Goal: Navigation & Orientation: Understand site structure

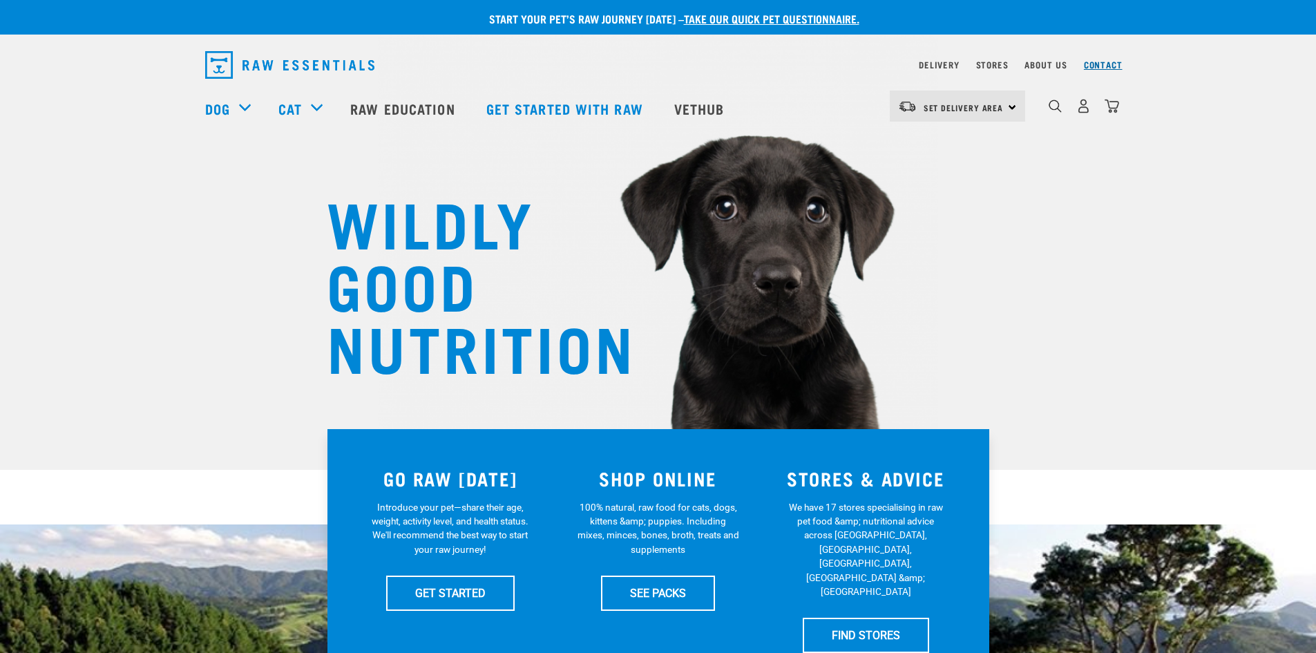
click at [1098, 62] on link "Contact" at bounding box center [1103, 64] width 39 height 5
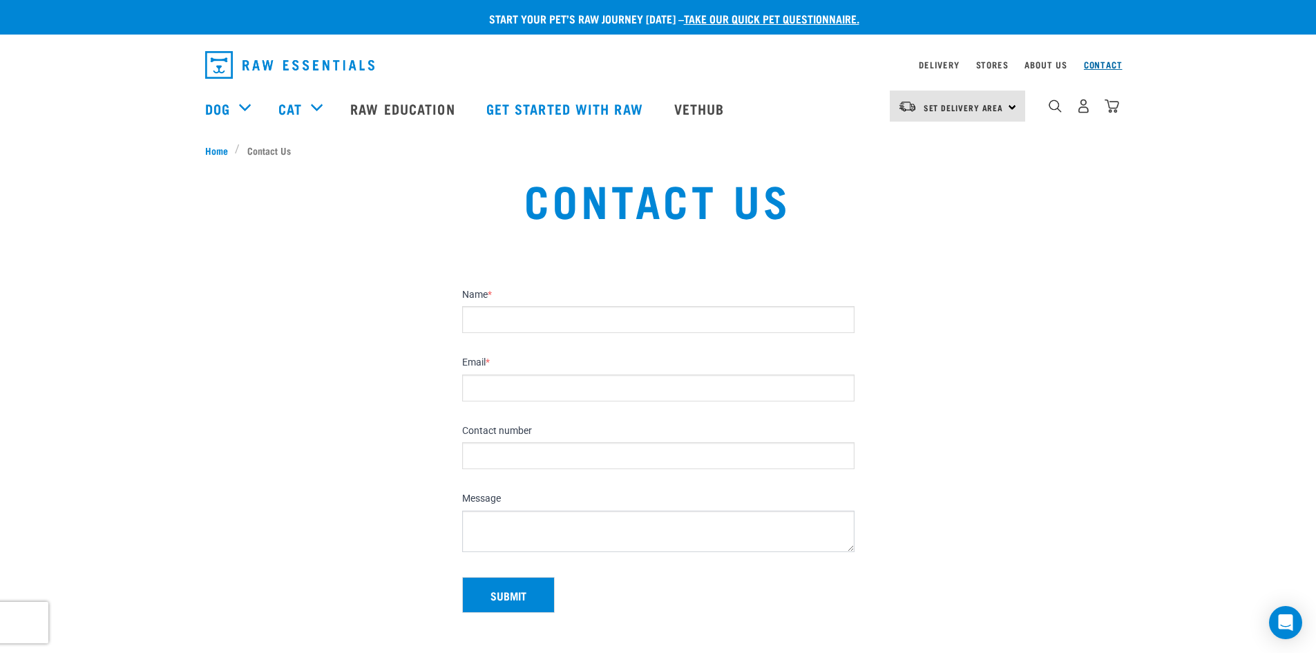
drag, startPoint x: 1098, startPoint y: 64, endPoint x: 1089, endPoint y: 69, distance: 10.0
click at [1097, 64] on link "Contact" at bounding box center [1103, 64] width 39 height 5
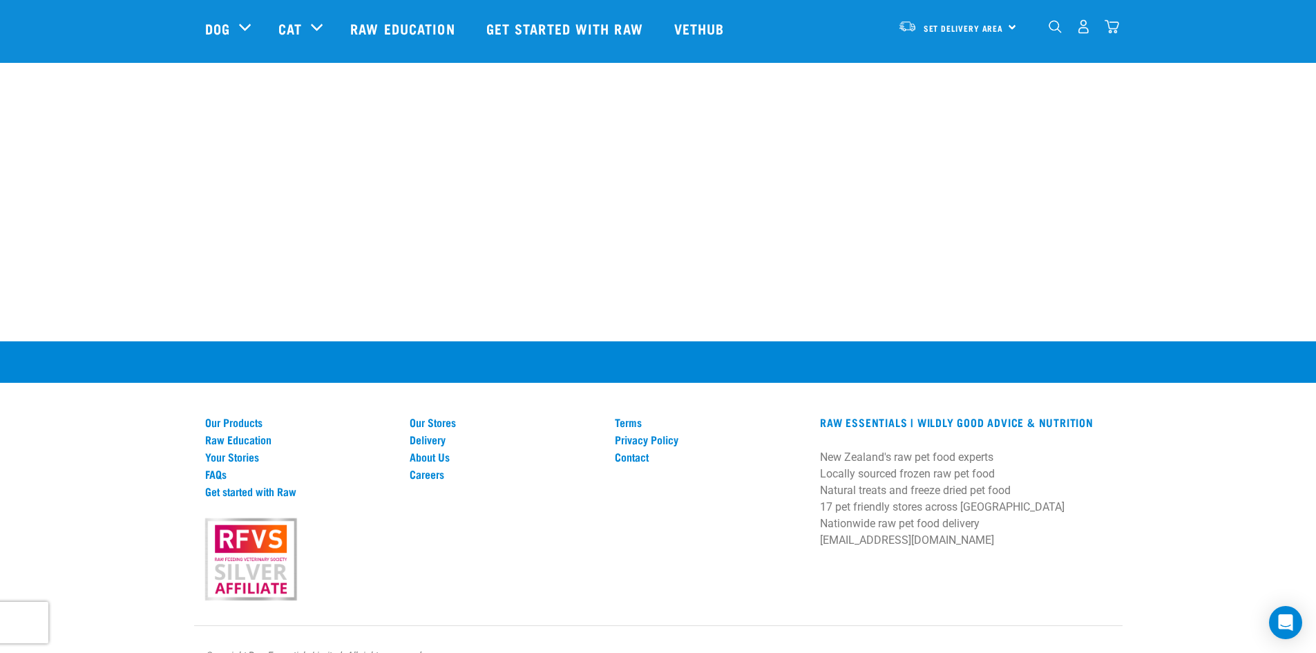
scroll to position [858, 0]
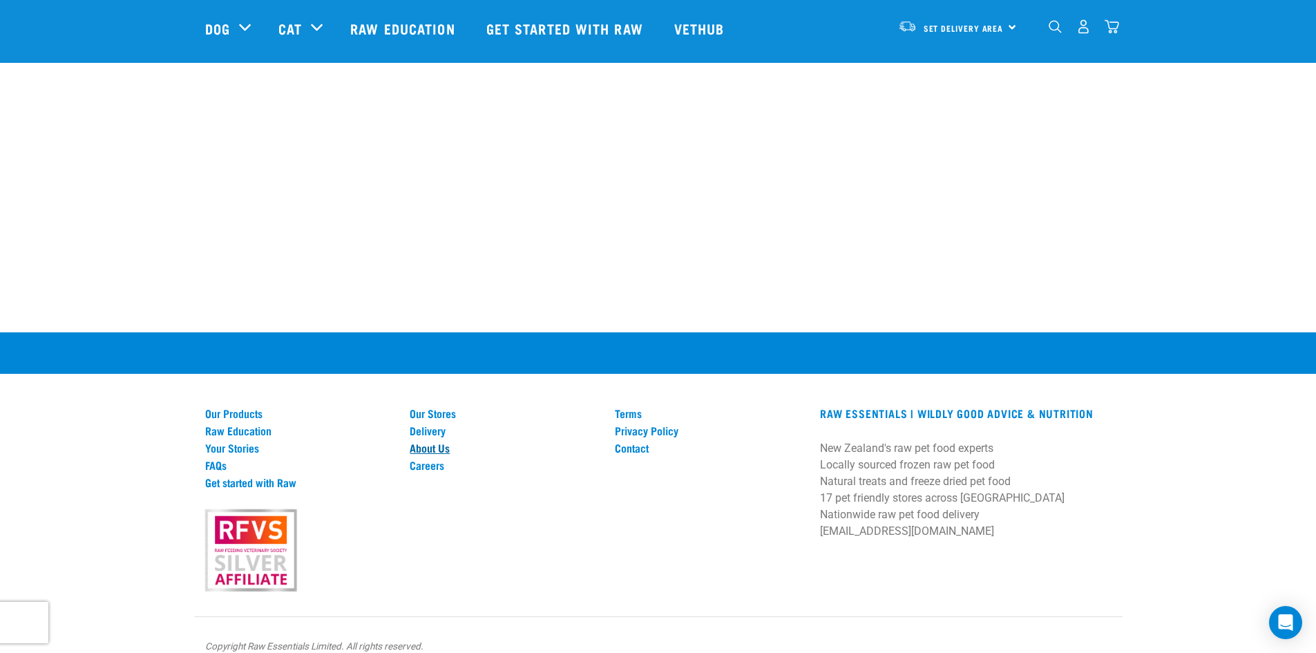
click at [430, 441] on link "About Us" at bounding box center [504, 447] width 189 height 12
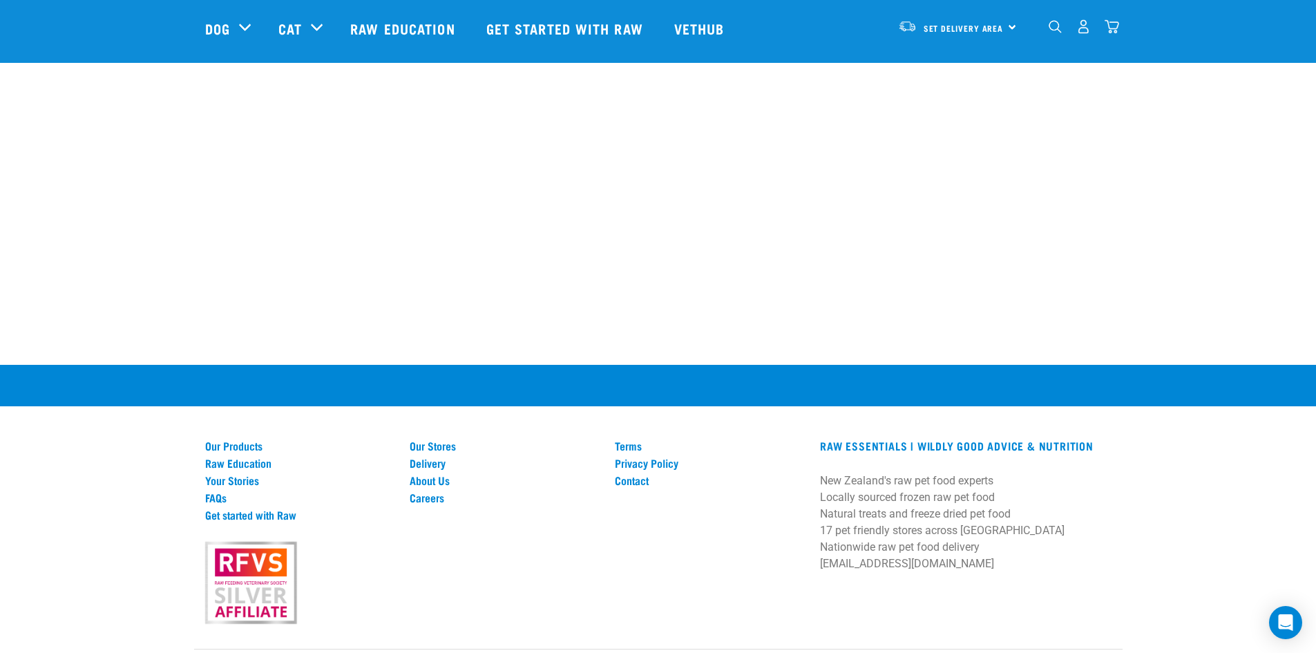
scroll to position [1935, 0]
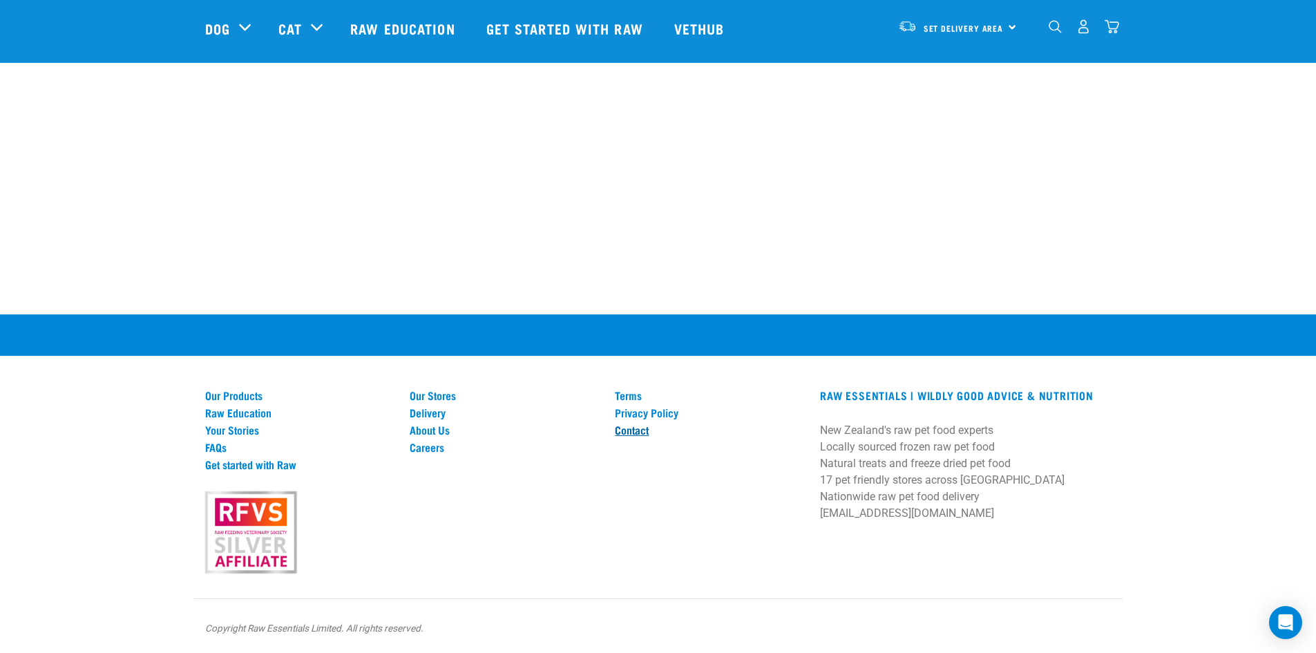
click at [622, 432] on link "Contact" at bounding box center [709, 429] width 189 height 12
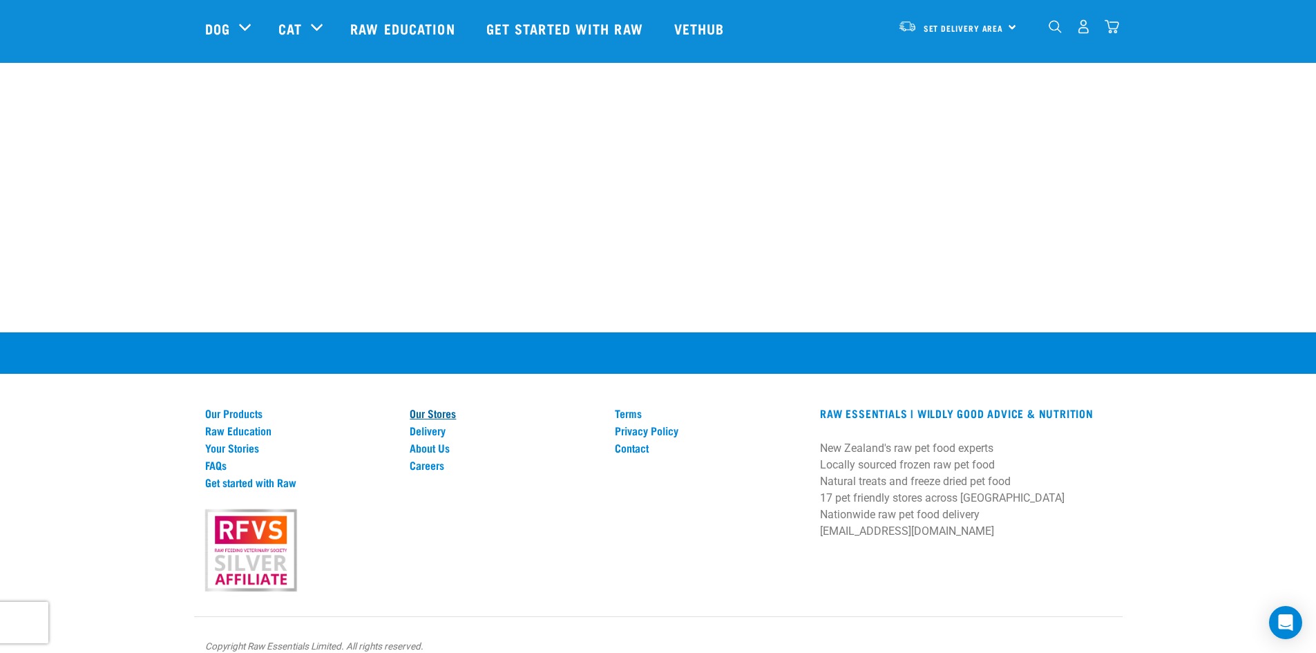
click at [425, 407] on link "Our Stores" at bounding box center [504, 413] width 189 height 12
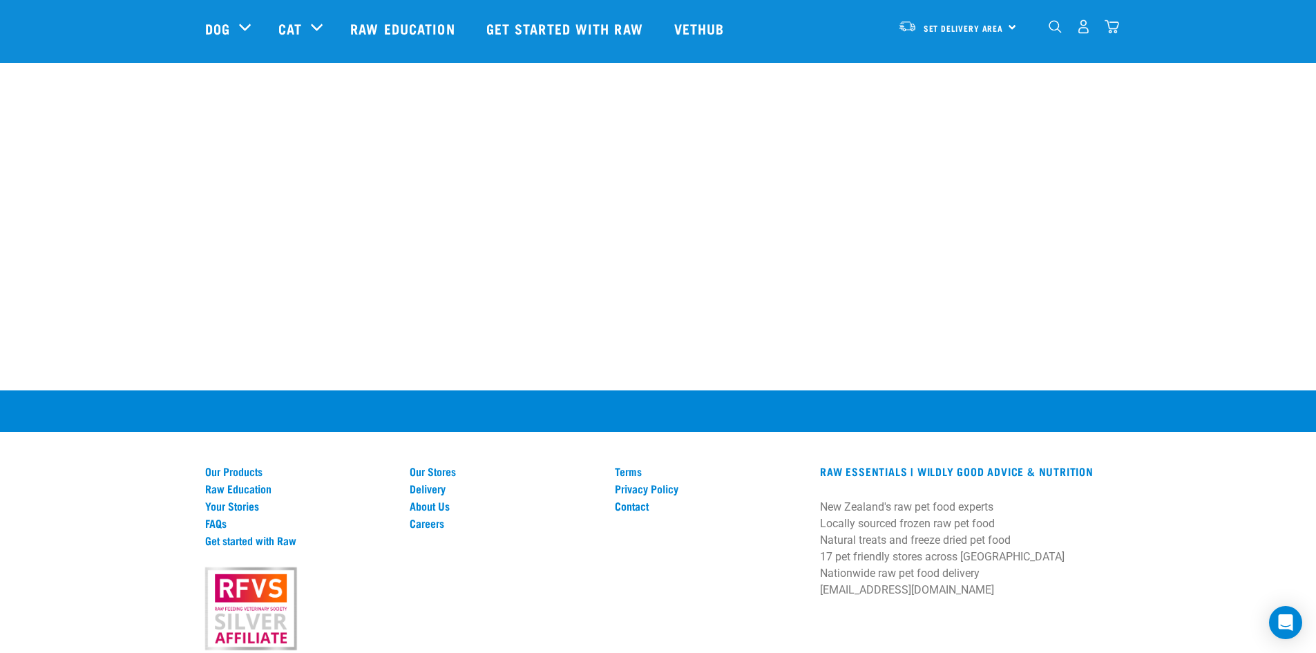
scroll to position [2625, 0]
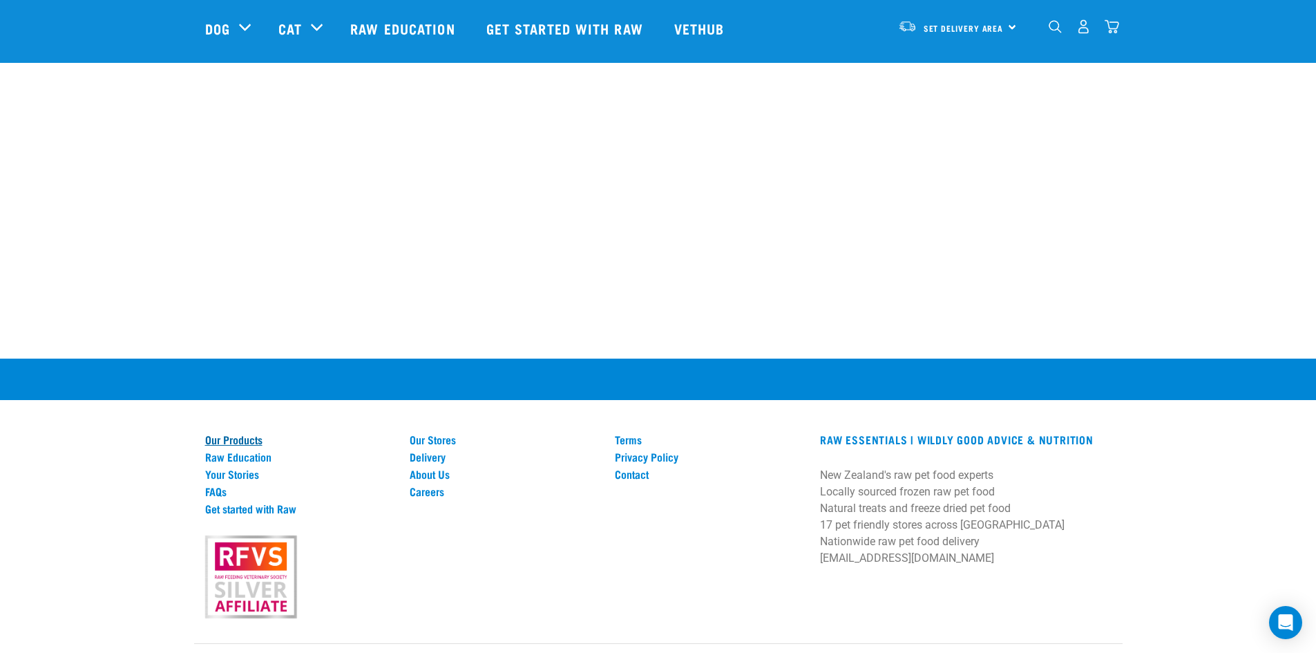
click at [241, 433] on link "Our Products" at bounding box center [299, 439] width 189 height 12
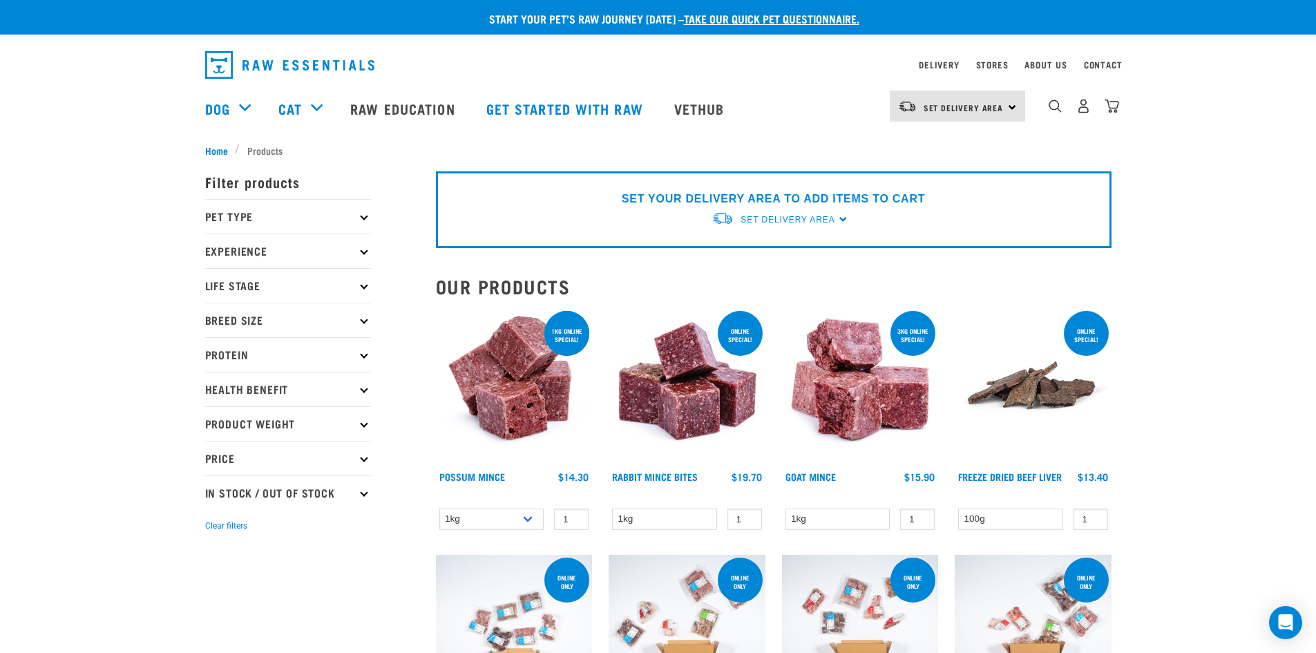
click at [278, 69] on img "dropdown navigation" at bounding box center [289, 65] width 169 height 28
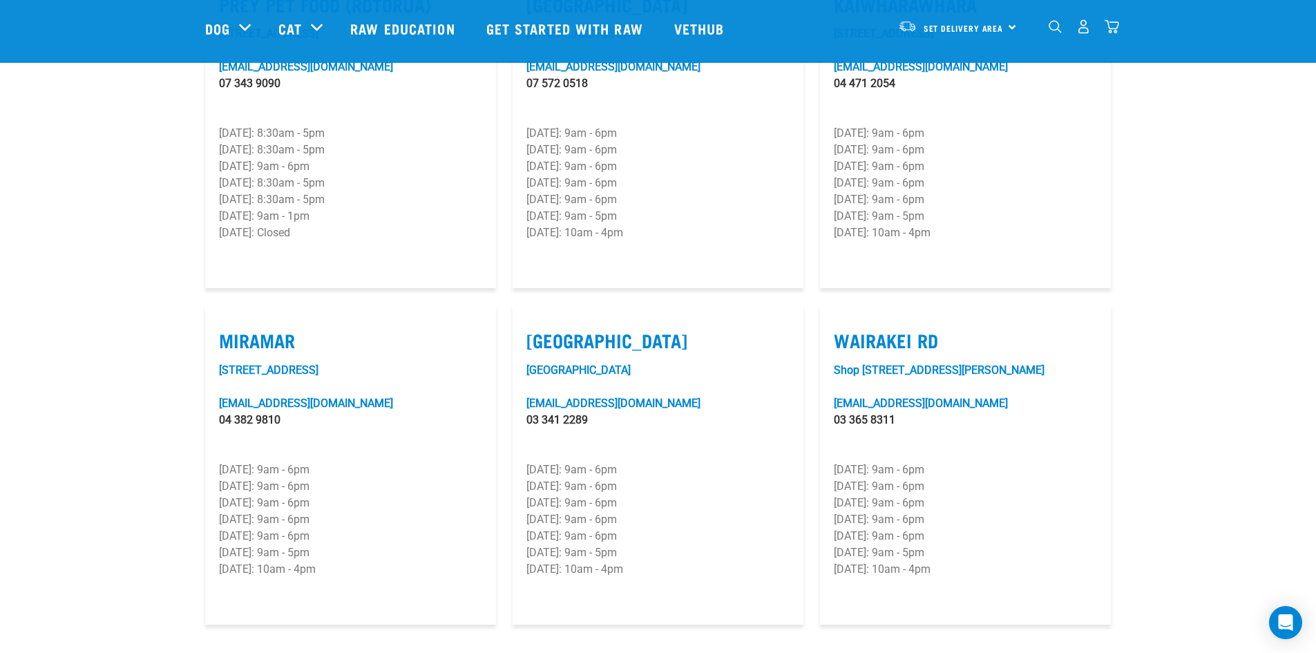
scroll to position [1796, 0]
